Goal: Book appointment/travel/reservation

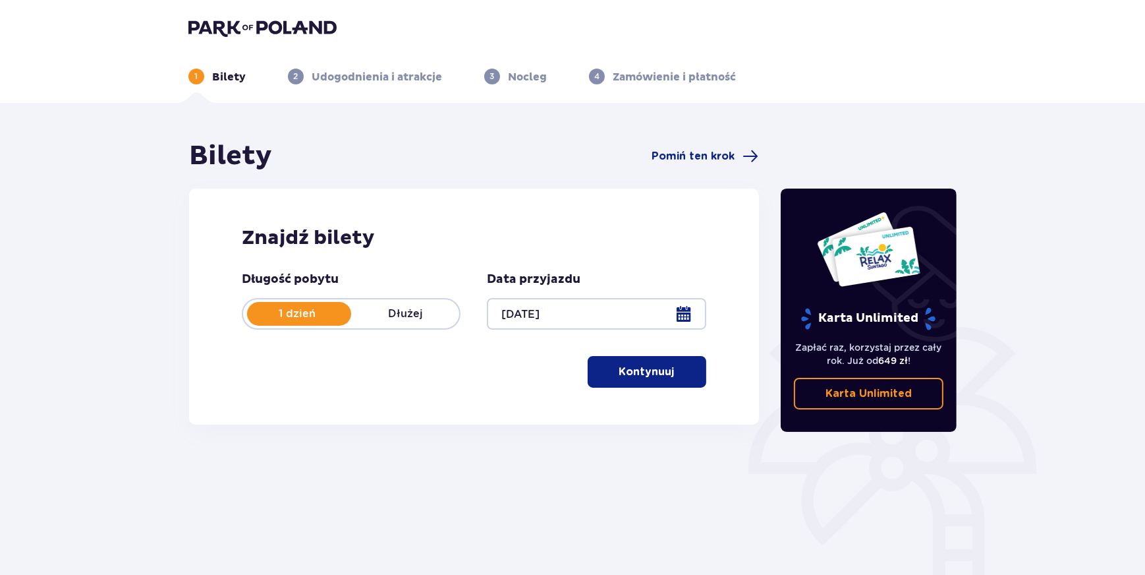
click at [663, 378] on p "Kontynuuj" at bounding box center [646, 371] width 55 height 14
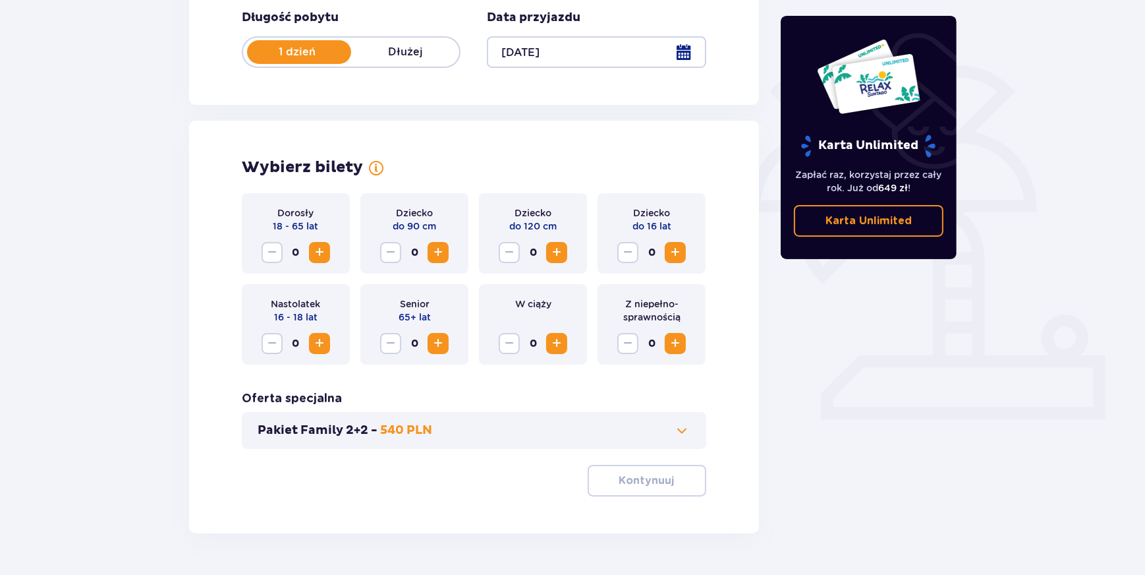
scroll to position [299, 0]
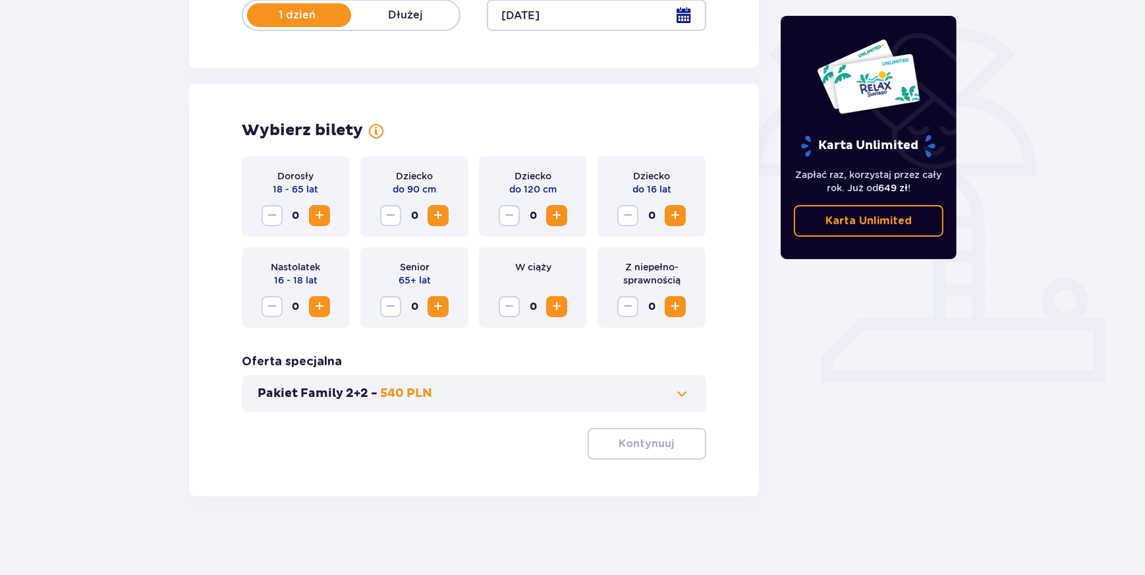
click at [676, 210] on span "Zwiększ" at bounding box center [676, 216] width 16 height 16
click at [320, 215] on span "Zwiększ" at bounding box center [320, 216] width 16 height 16
click at [631, 447] on p "Kontynuuj" at bounding box center [646, 443] width 55 height 14
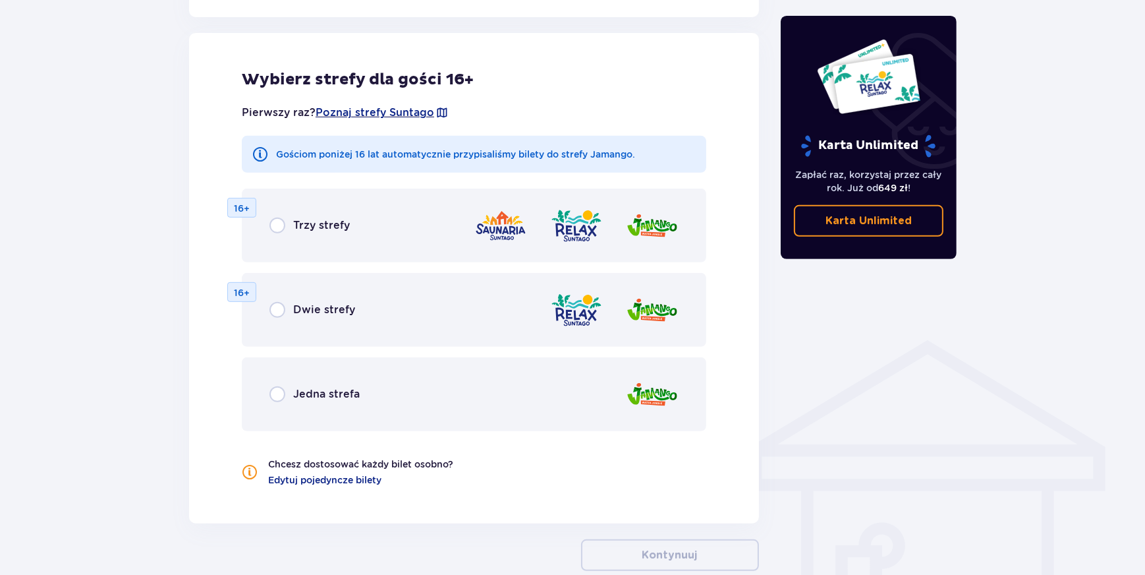
scroll to position [731, 0]
click at [283, 392] on input "radio" at bounding box center [278, 393] width 16 height 16
radio input "true"
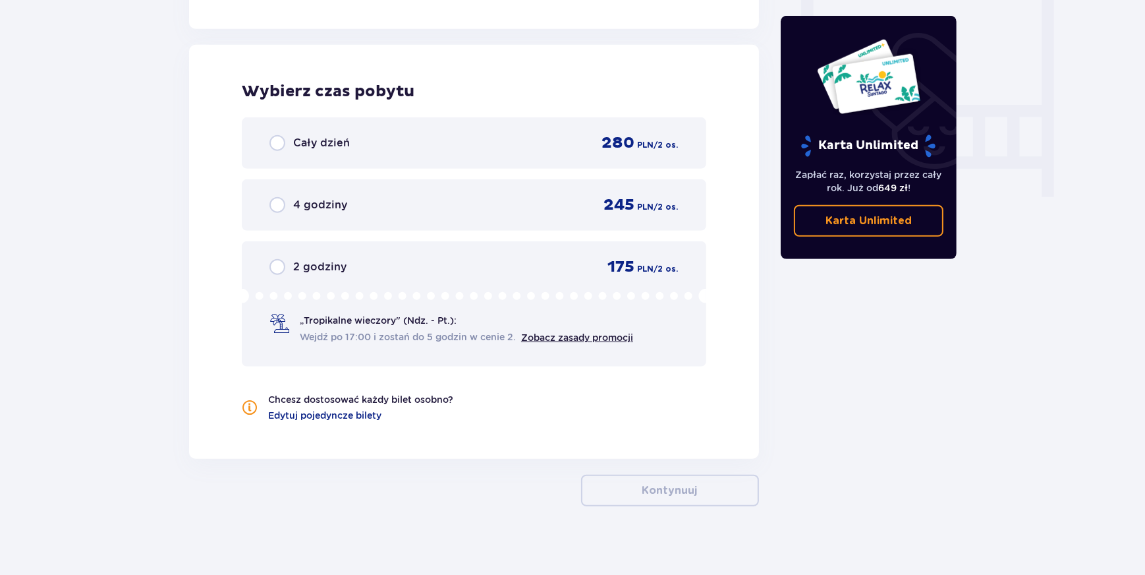
scroll to position [1234, 0]
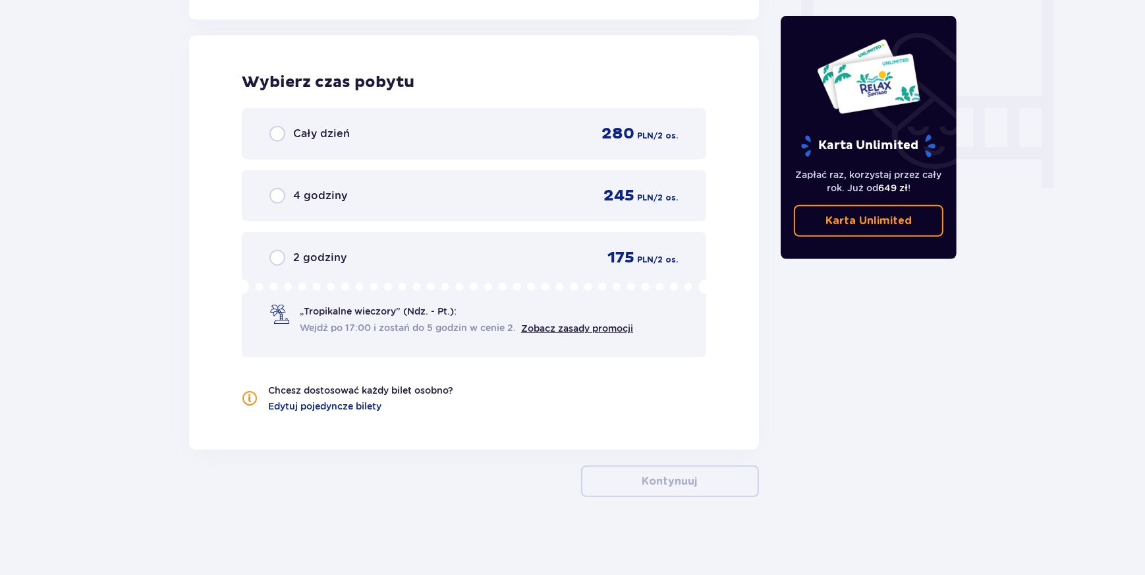
click at [273, 134] on input "radio" at bounding box center [278, 134] width 16 height 16
radio input "true"
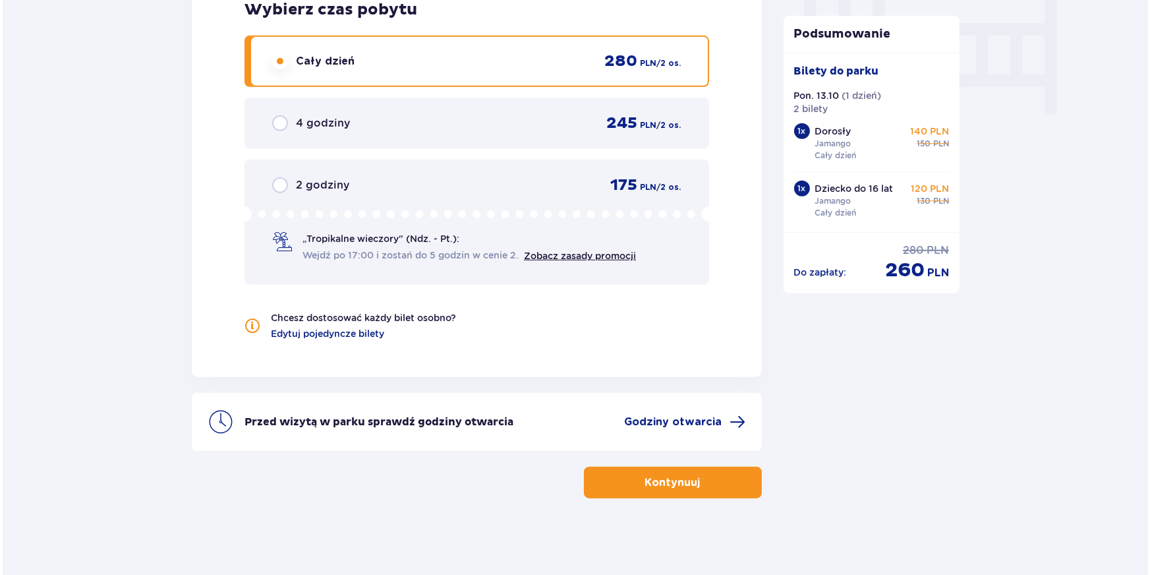
scroll to position [1307, 0]
click at [731, 419] on span at bounding box center [736, 421] width 16 height 16
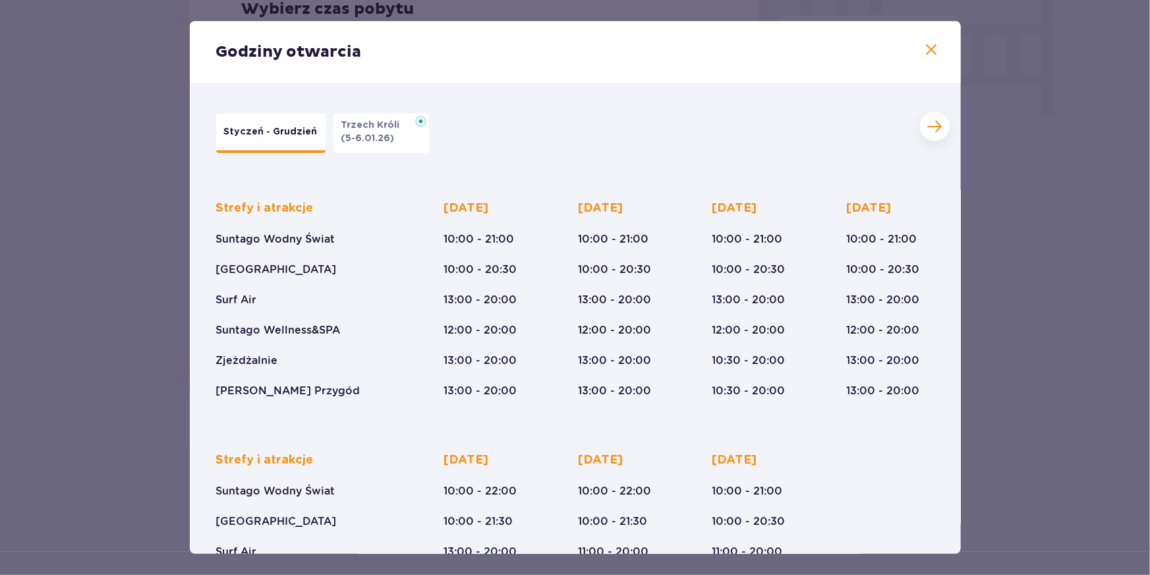
click at [934, 123] on span at bounding box center [935, 127] width 16 height 16
click at [206, 125] on button at bounding box center [216, 126] width 30 height 30
click at [930, 49] on span at bounding box center [932, 50] width 16 height 16
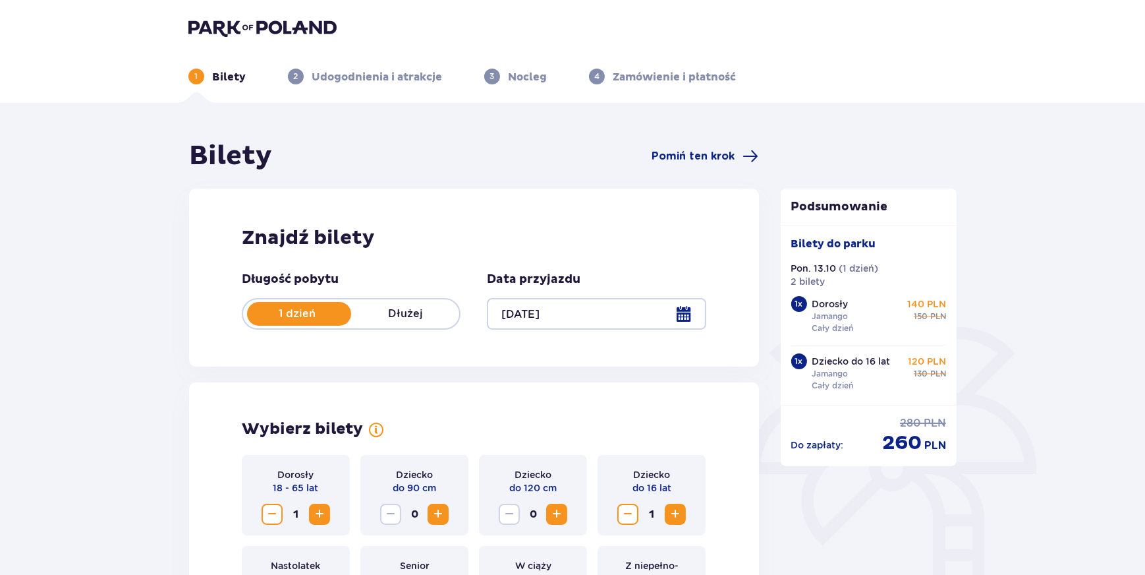
click at [505, 76] on div "3 Nocleg" at bounding box center [515, 77] width 63 height 16
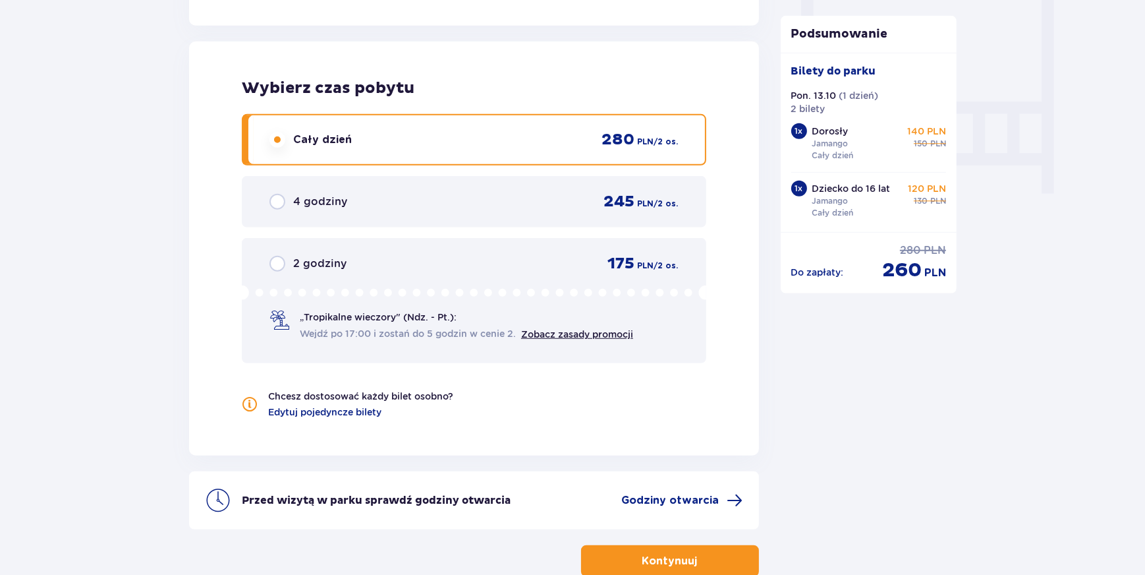
scroll to position [1307, 0]
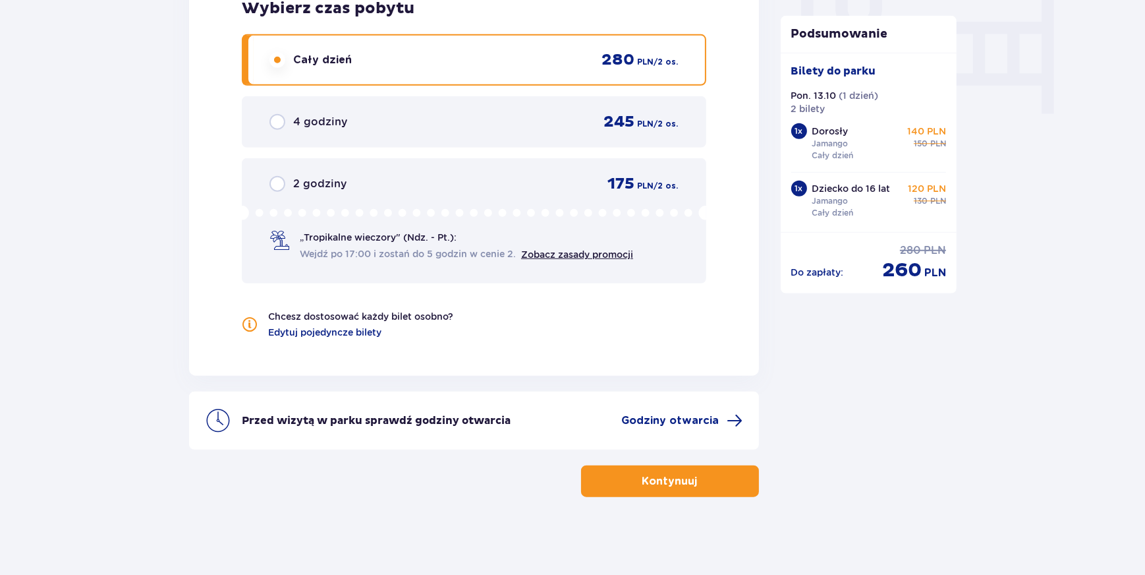
click at [707, 468] on button "Kontynuuj" at bounding box center [670, 481] width 178 height 32
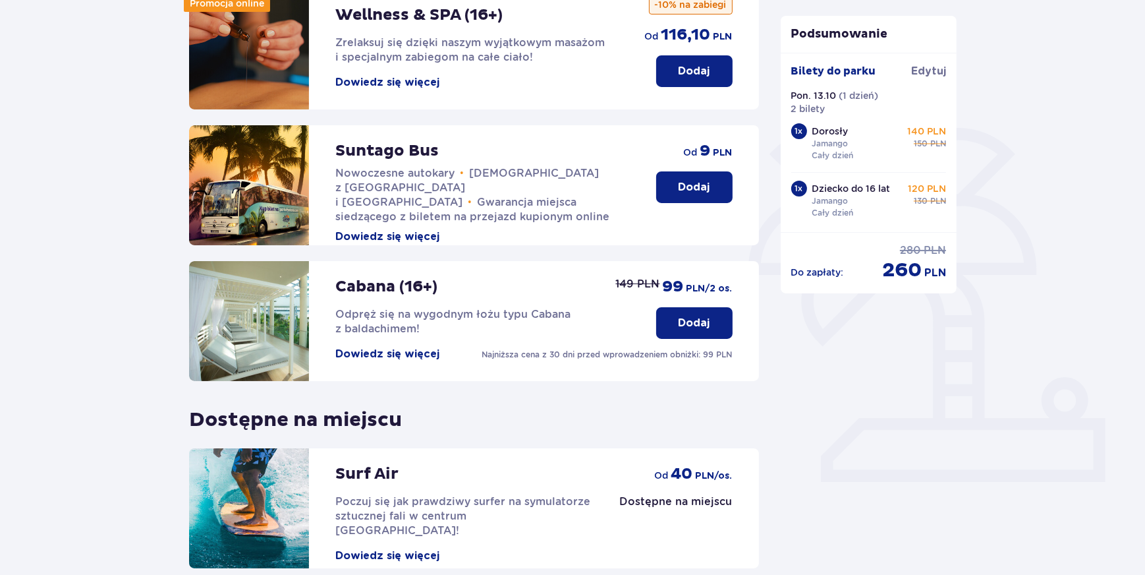
scroll to position [319, 0]
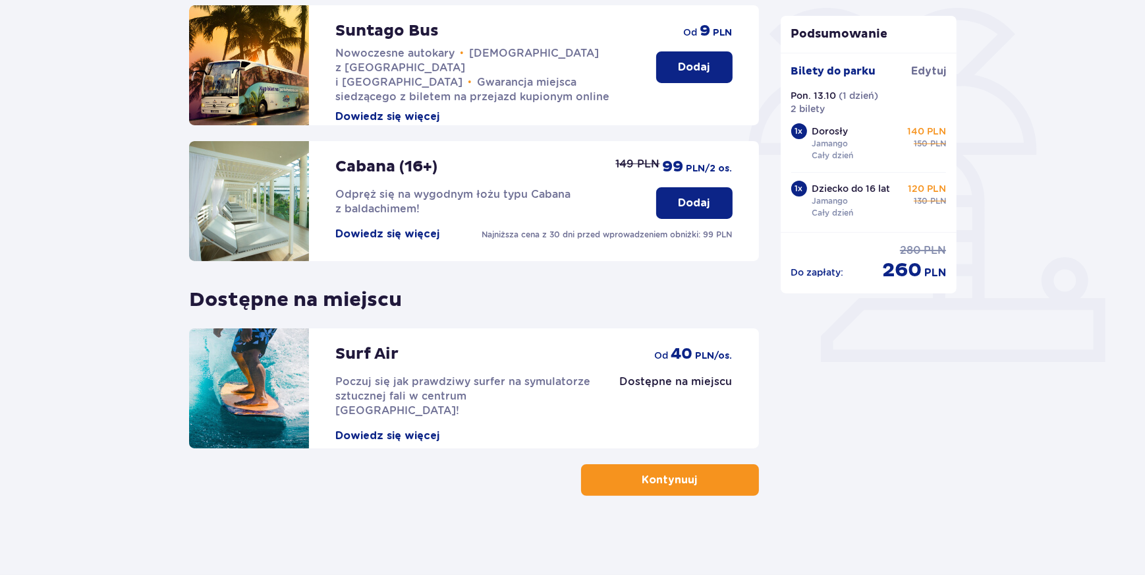
click at [670, 488] on button "Kontynuuj" at bounding box center [670, 480] width 178 height 32
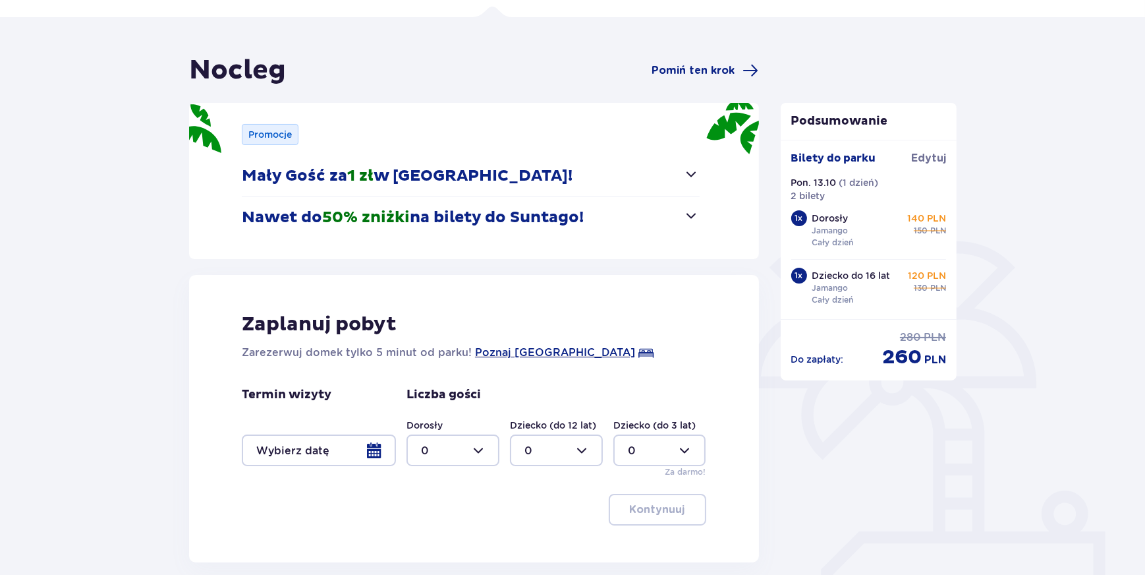
scroll to position [179, 0]
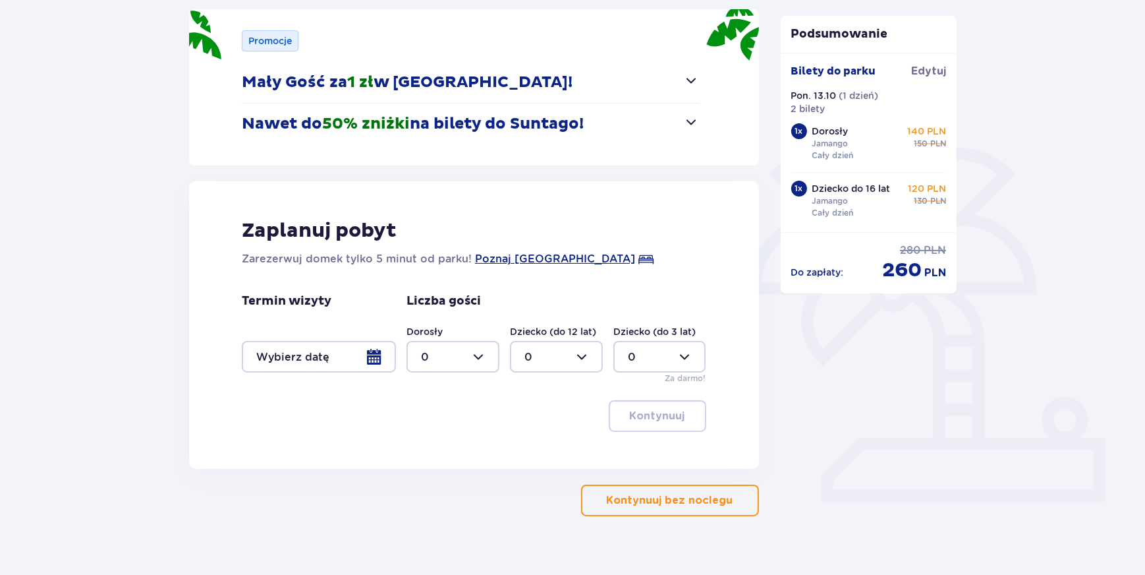
click at [377, 354] on div at bounding box center [319, 357] width 154 height 32
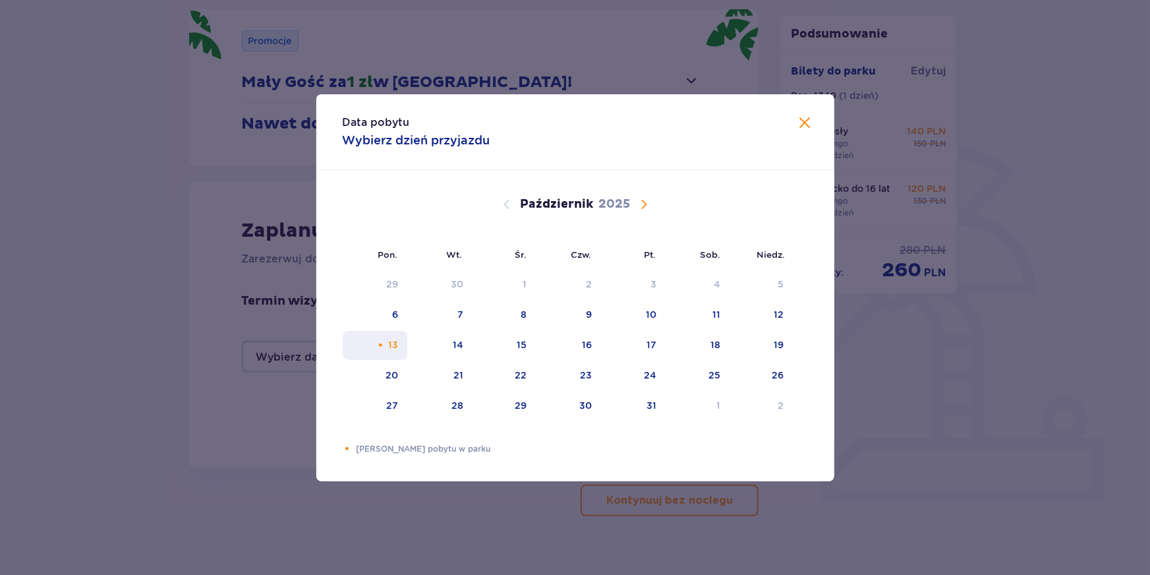
click at [391, 347] on div "13" at bounding box center [393, 344] width 10 height 13
click at [455, 341] on div "14" at bounding box center [458, 344] width 11 height 13
type input "[DATE] - [DATE]"
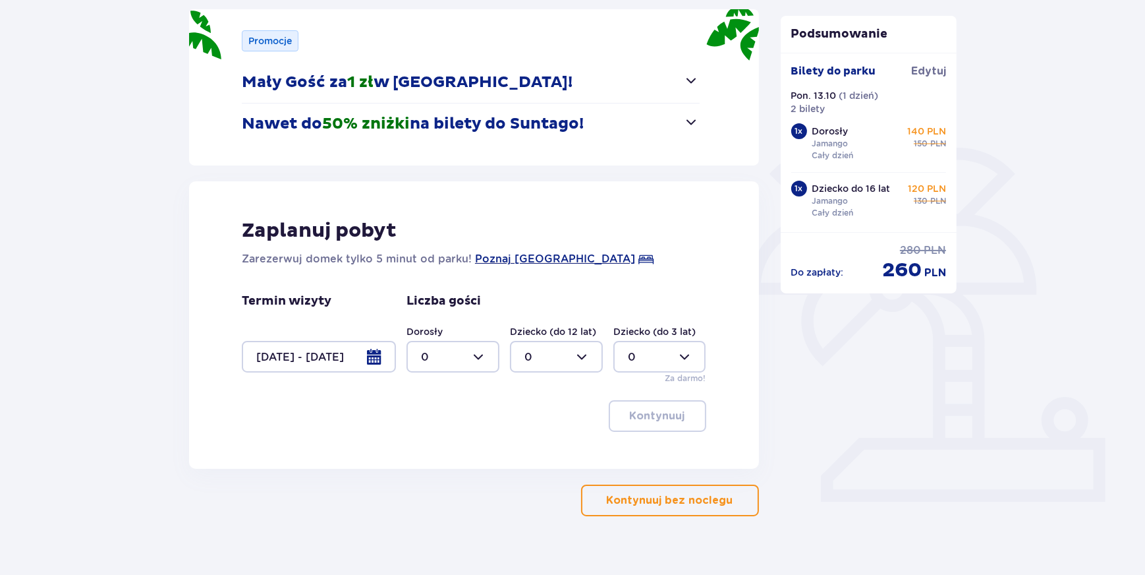
click at [479, 356] on div at bounding box center [453, 357] width 93 height 32
click at [432, 417] on div "1" at bounding box center [453, 424] width 64 height 14
type input "1"
click at [546, 356] on div at bounding box center [556, 357] width 93 height 32
click at [529, 422] on div "1" at bounding box center [557, 424] width 64 height 14
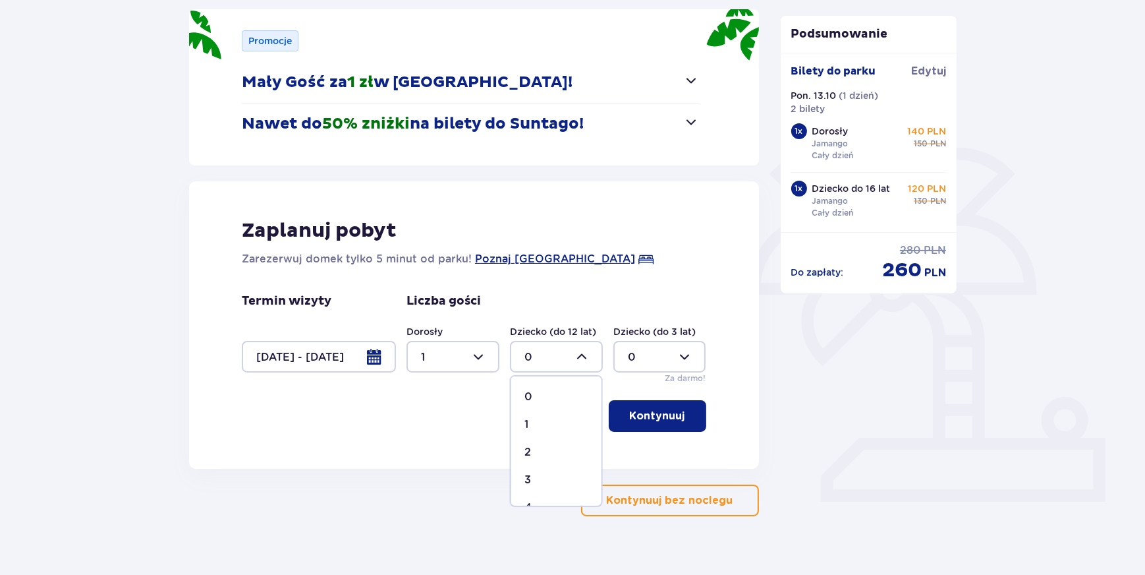
type input "1"
click at [652, 410] on p "Kontynuuj" at bounding box center [657, 416] width 55 height 14
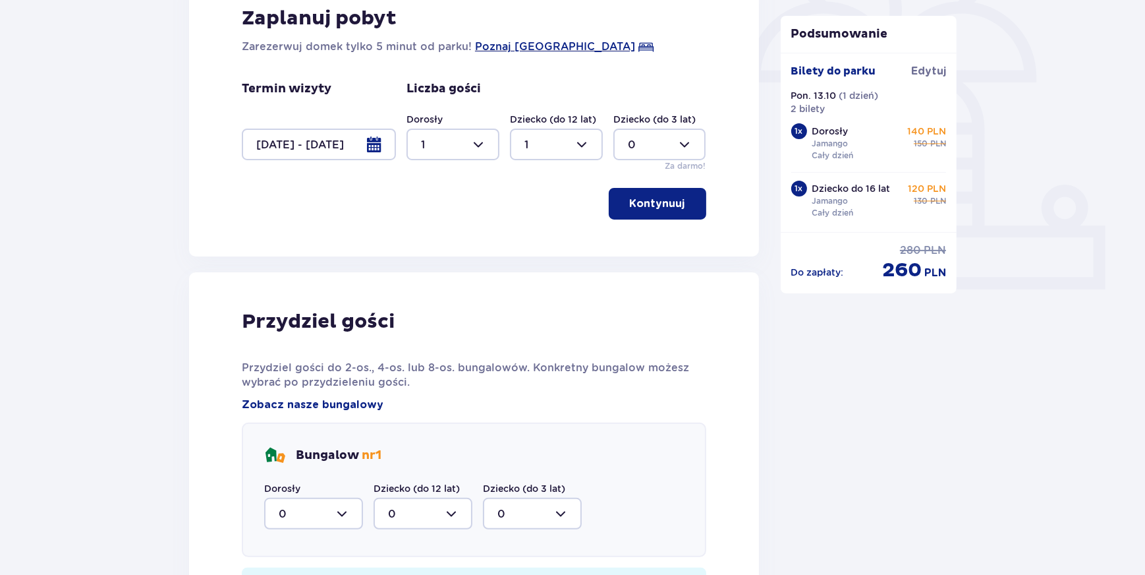
scroll to position [631, 0]
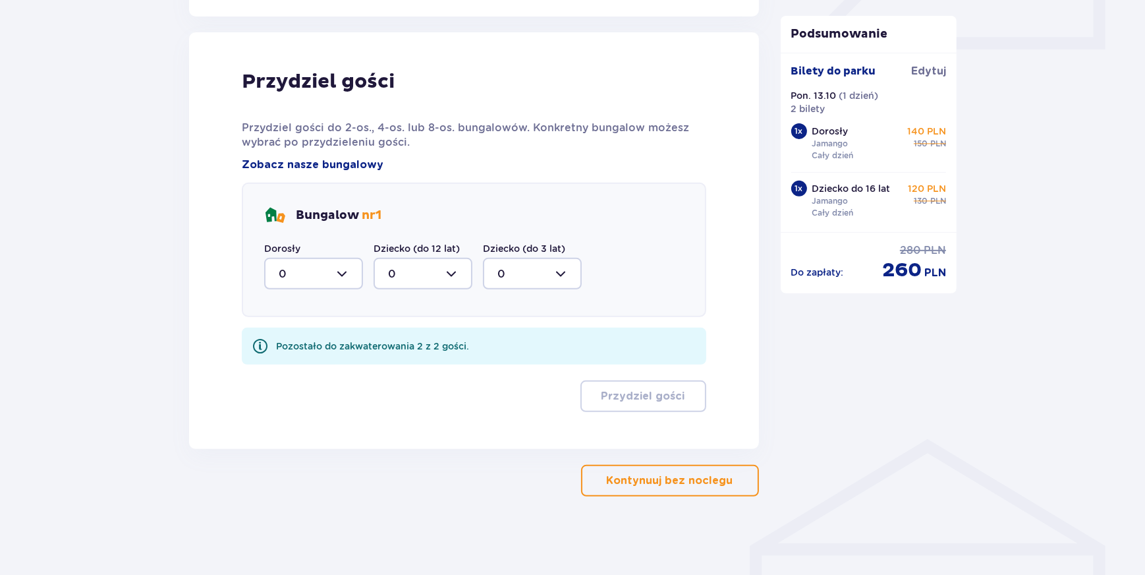
click at [341, 268] on div at bounding box center [313, 274] width 99 height 32
click at [282, 338] on p "1" at bounding box center [281, 341] width 4 height 14
type input "1"
click at [390, 272] on div at bounding box center [423, 274] width 99 height 32
click at [395, 332] on span "1" at bounding box center [423, 342] width 96 height 28
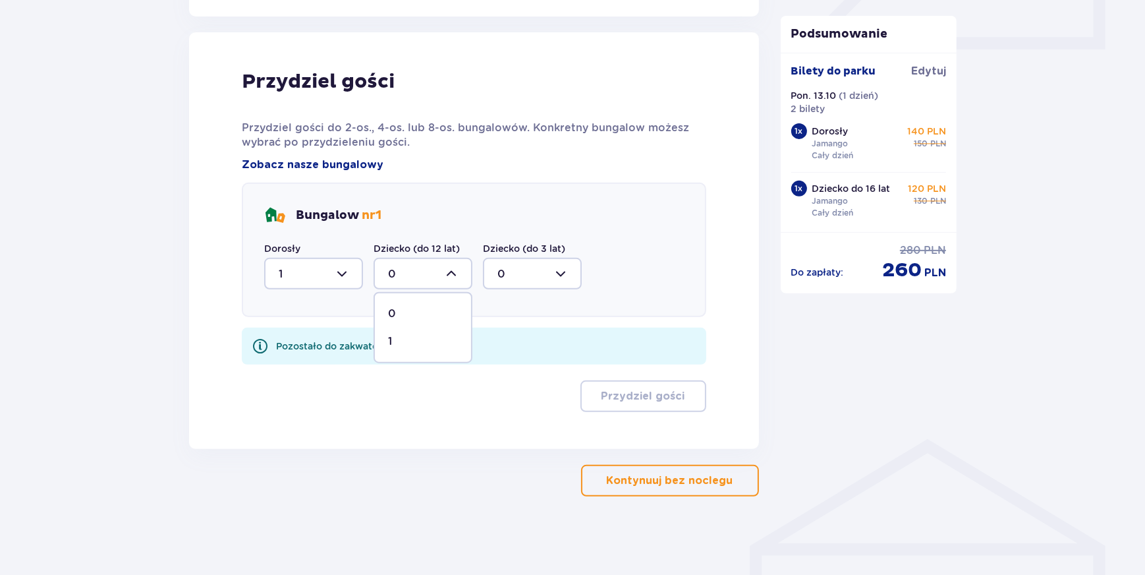
type input "1"
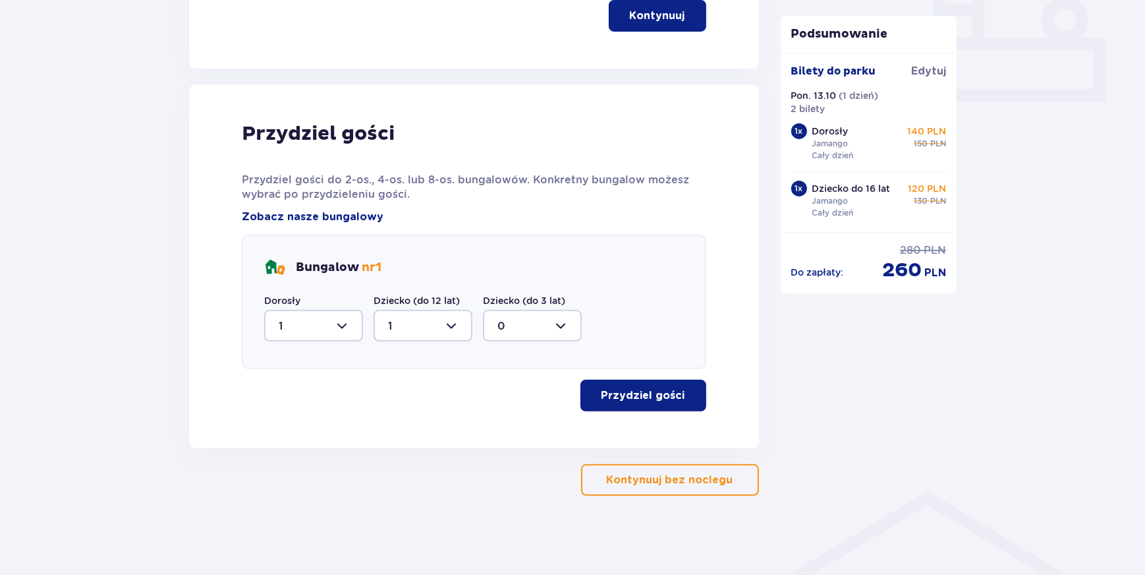
scroll to position [579, 0]
click at [658, 391] on p "Przydziel gości" at bounding box center [644, 396] width 84 height 14
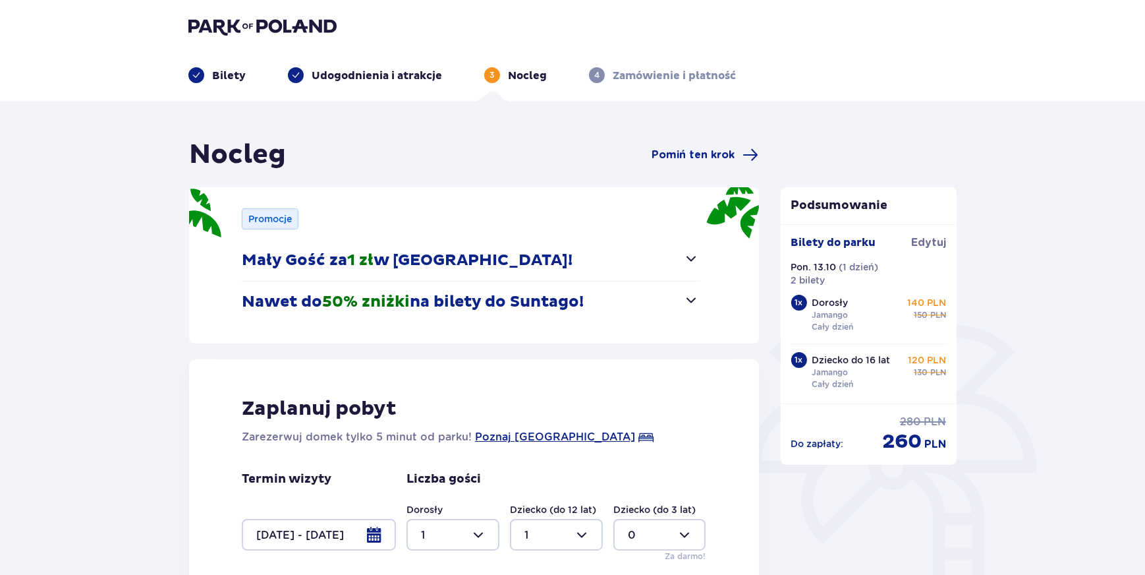
scroll to position [0, 0]
